Goal: Transaction & Acquisition: Purchase product/service

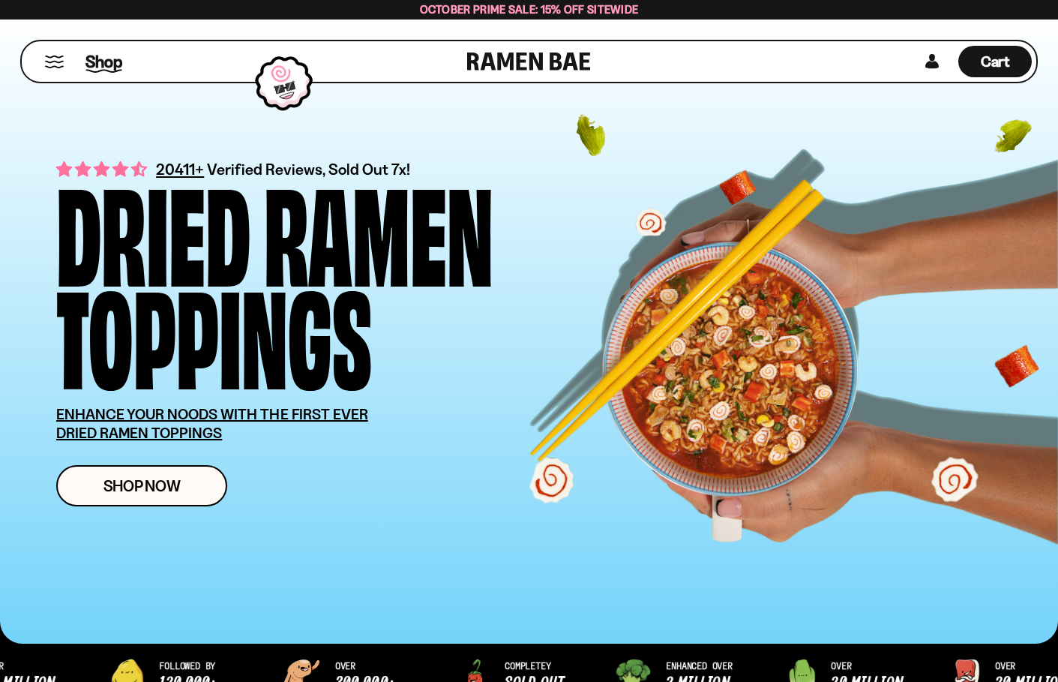
click at [101, 63] on span "Shop" at bounding box center [104, 61] width 37 height 23
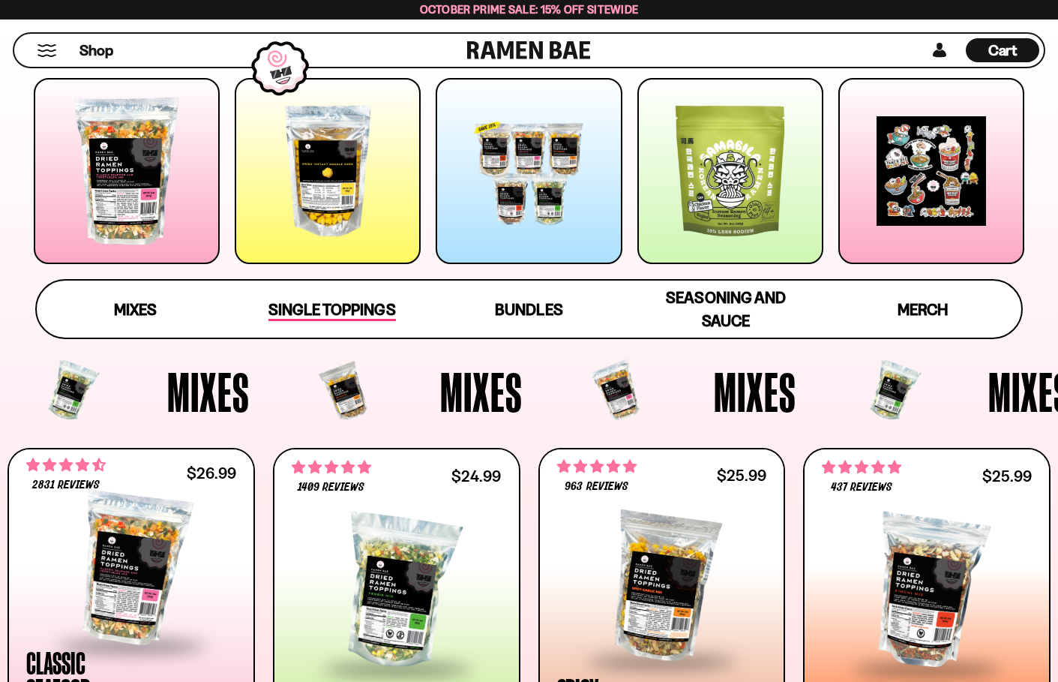
scroll to position [230, 0]
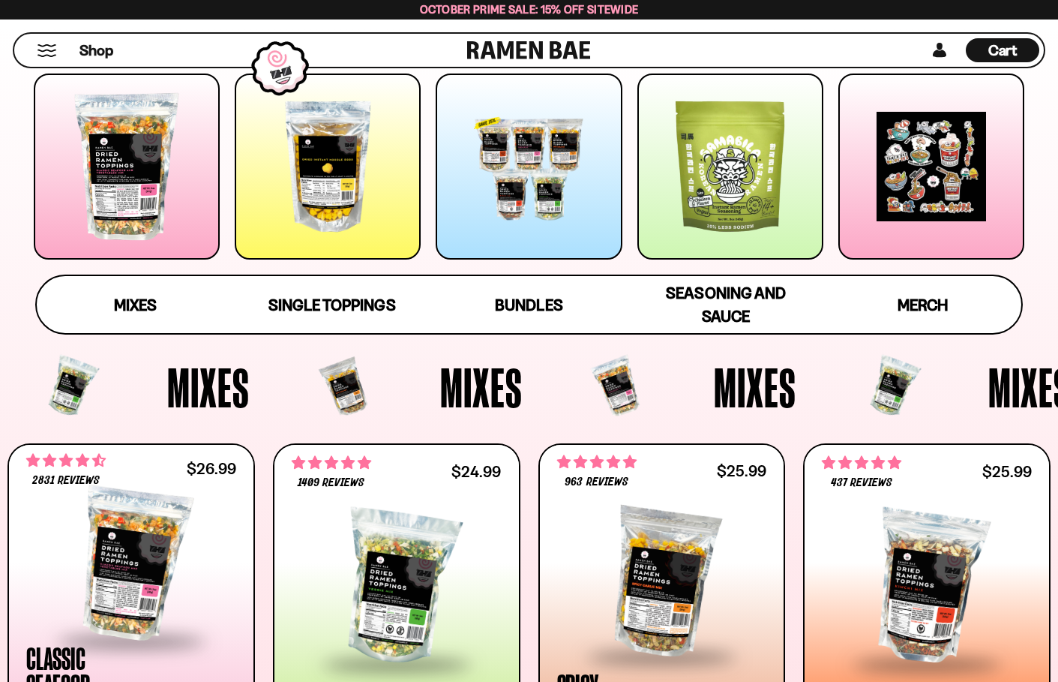
click at [147, 159] on div at bounding box center [127, 167] width 186 height 186
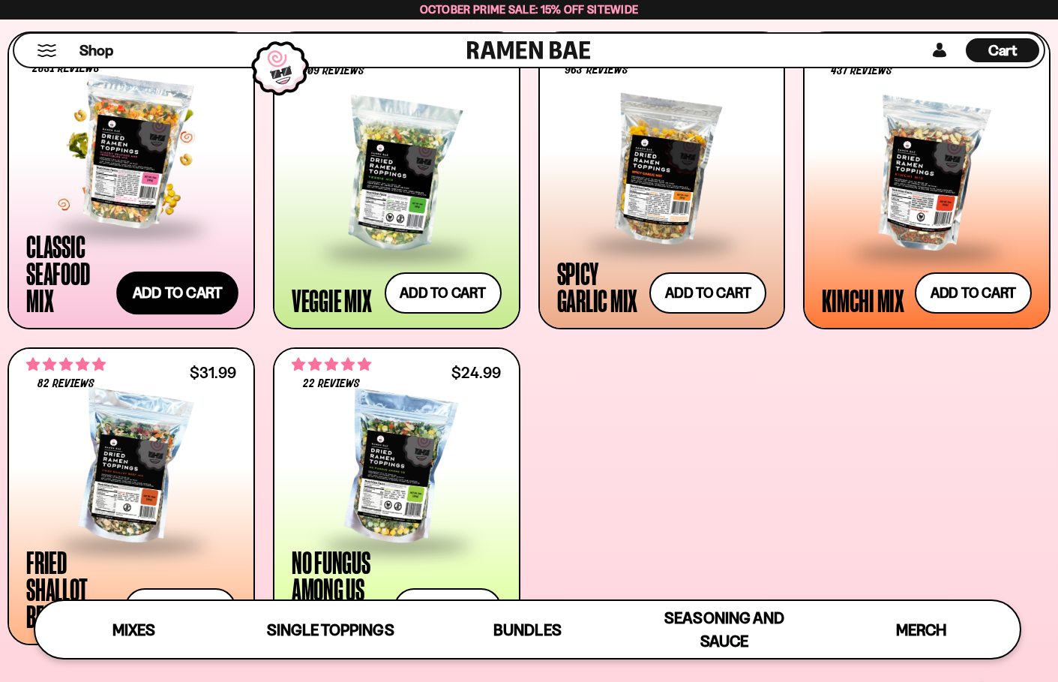
scroll to position [605, 0]
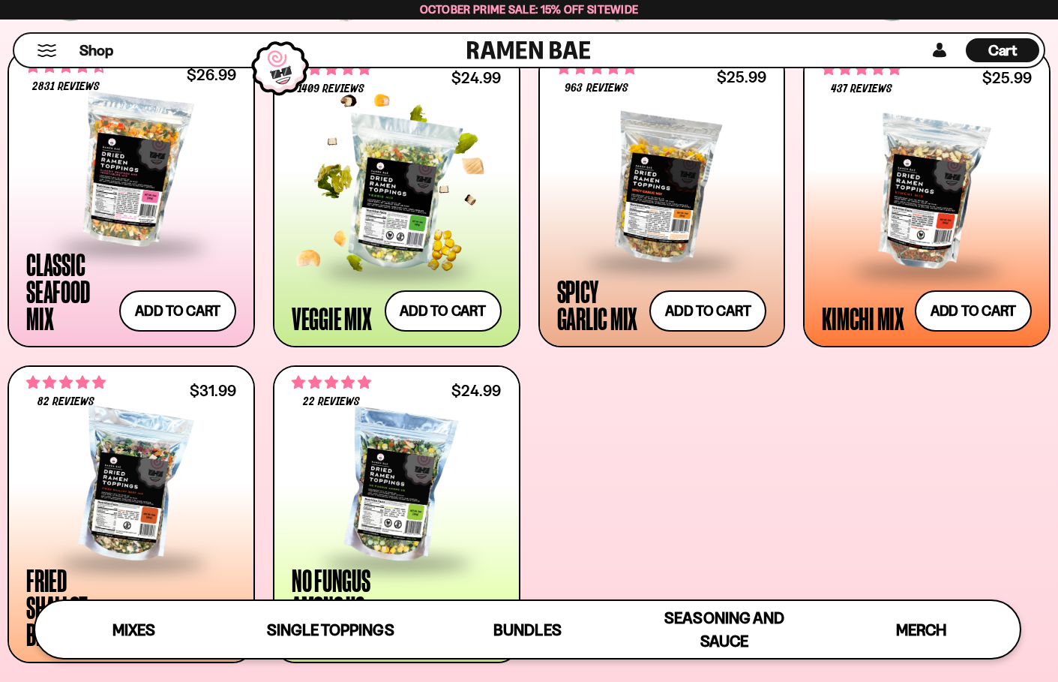
click at [413, 230] on div at bounding box center [397, 194] width 210 height 150
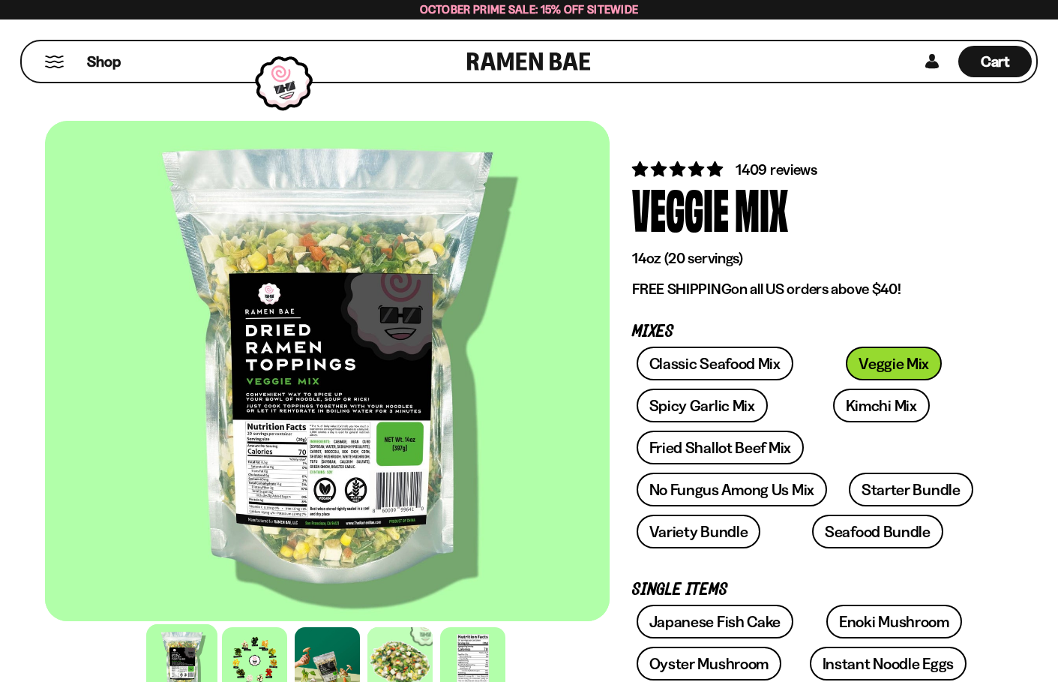
click at [939, 298] on p "FREE SHIPPING on all US orders above $40!" at bounding box center [811, 289] width 359 height 19
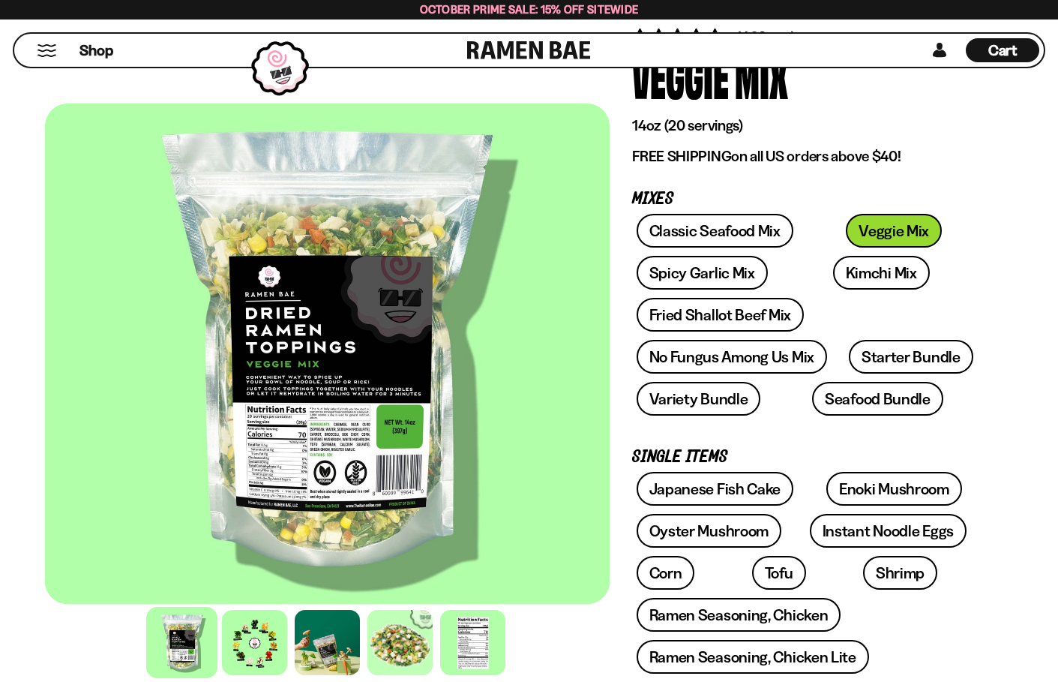
scroll to position [147, 0]
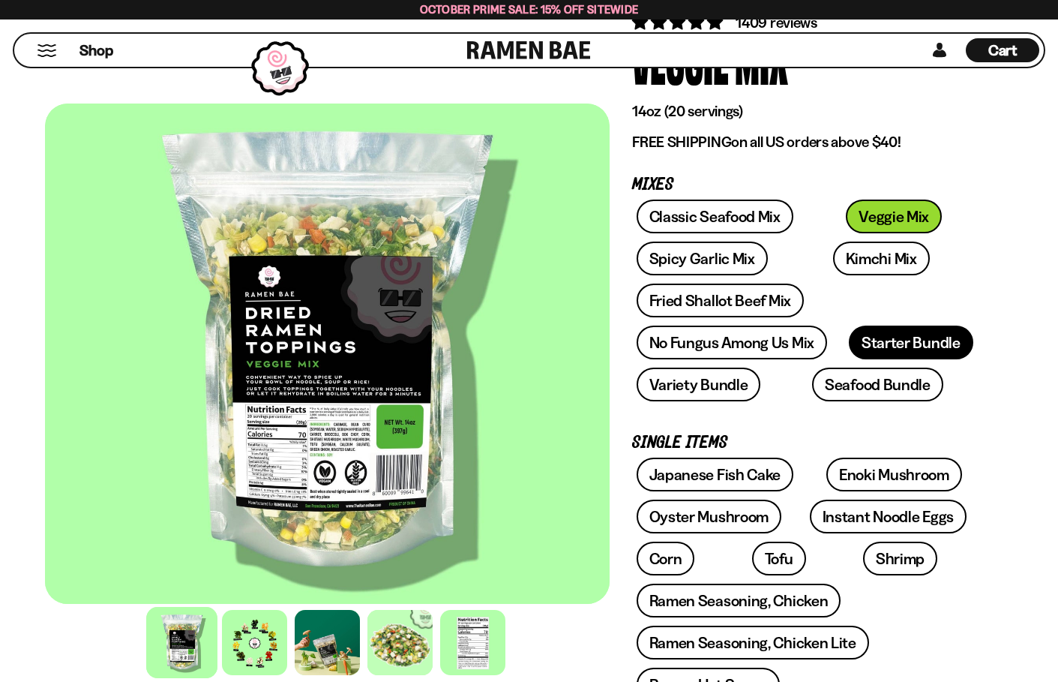
click at [931, 339] on link "Starter Bundle" at bounding box center [911, 343] width 125 height 34
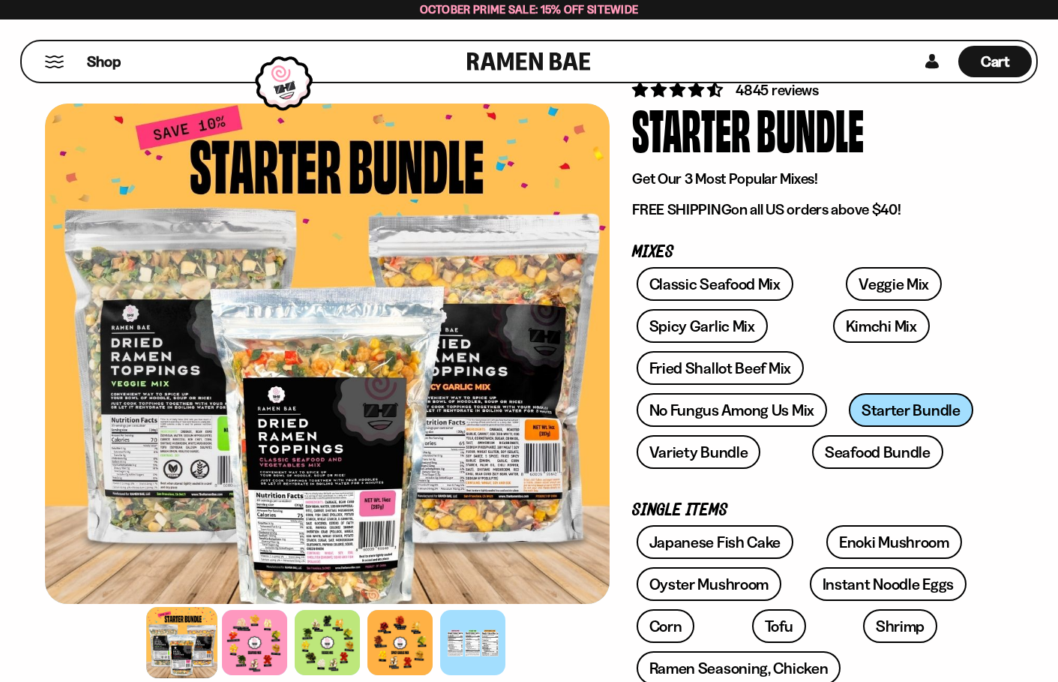
scroll to position [100, 0]
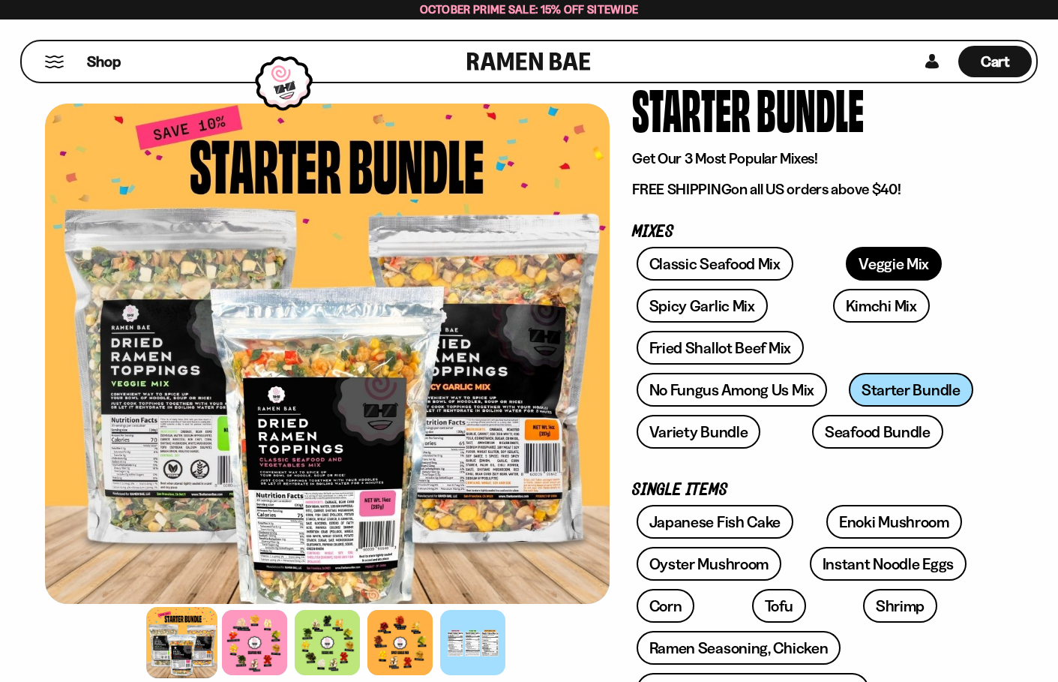
click at [846, 260] on link "Veggie Mix" at bounding box center [894, 264] width 96 height 34
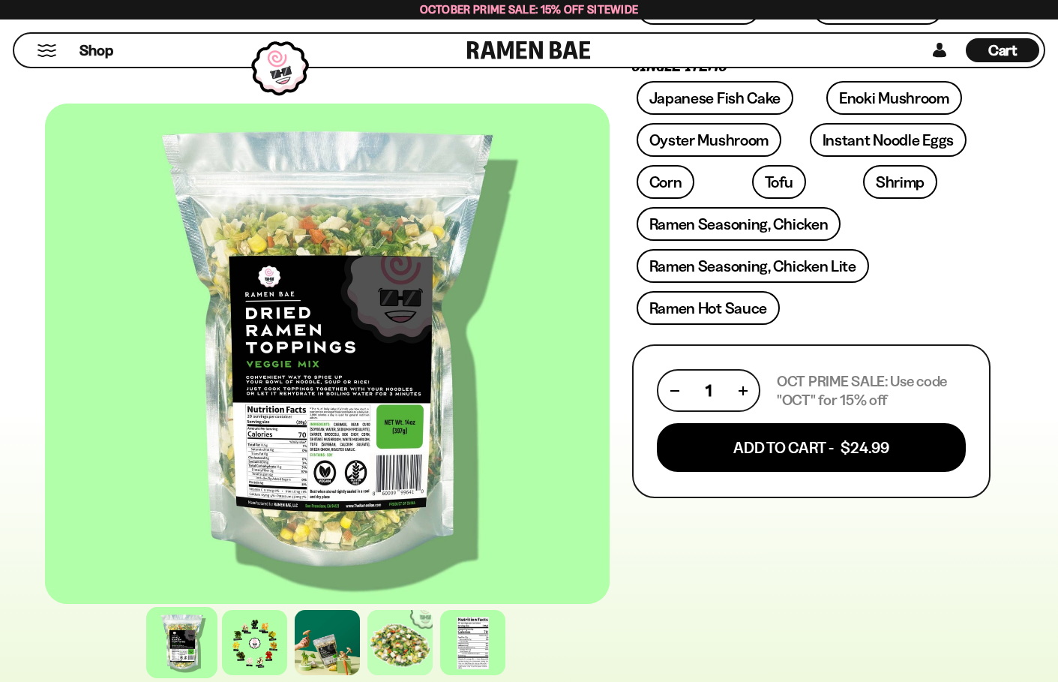
scroll to position [531, 0]
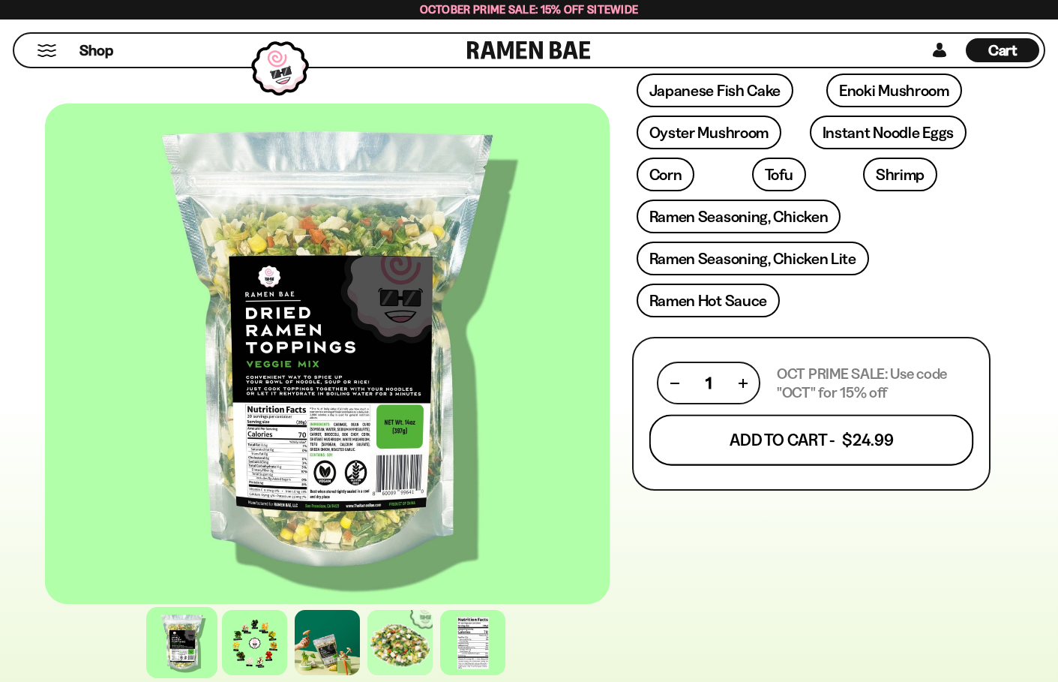
click at [758, 440] on button "Add To Cart - $24.99" at bounding box center [812, 440] width 325 height 51
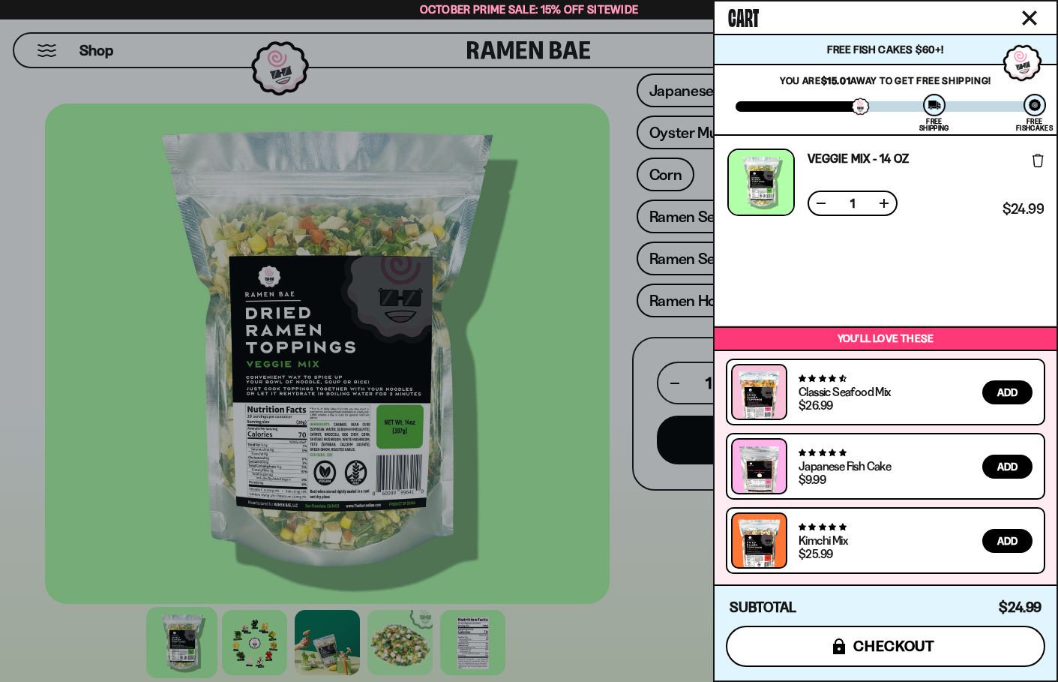
click at [895, 653] on span "checkout" at bounding box center [895, 646] width 82 height 17
